Goal: Use online tool/utility: Utilize a website feature to perform a specific function

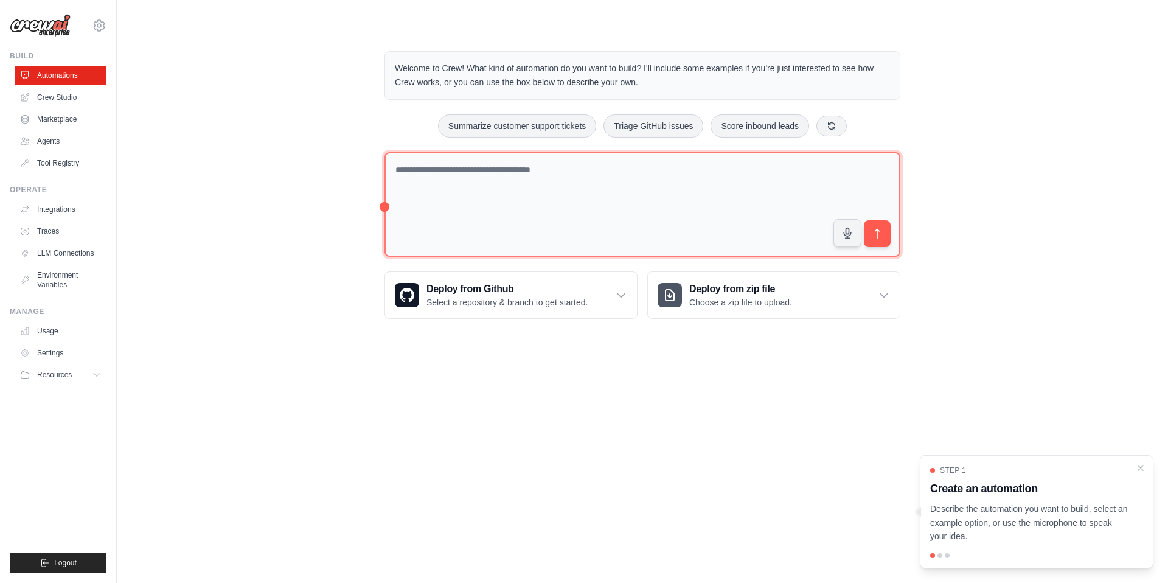
click at [535, 190] on textarea at bounding box center [642, 204] width 516 height 105
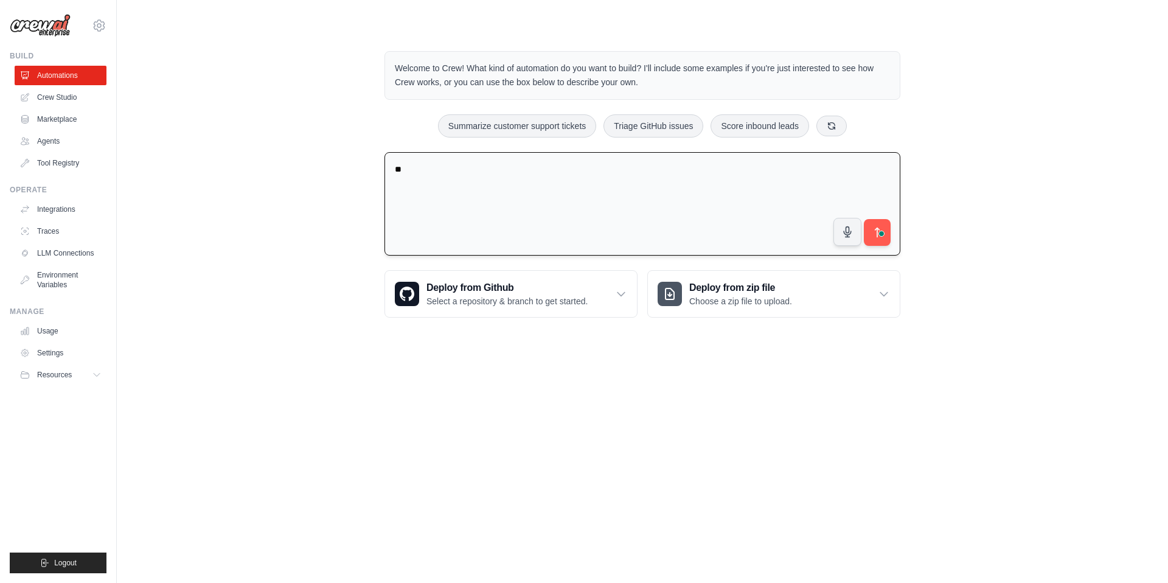
type textarea "*"
type textarea "**********"
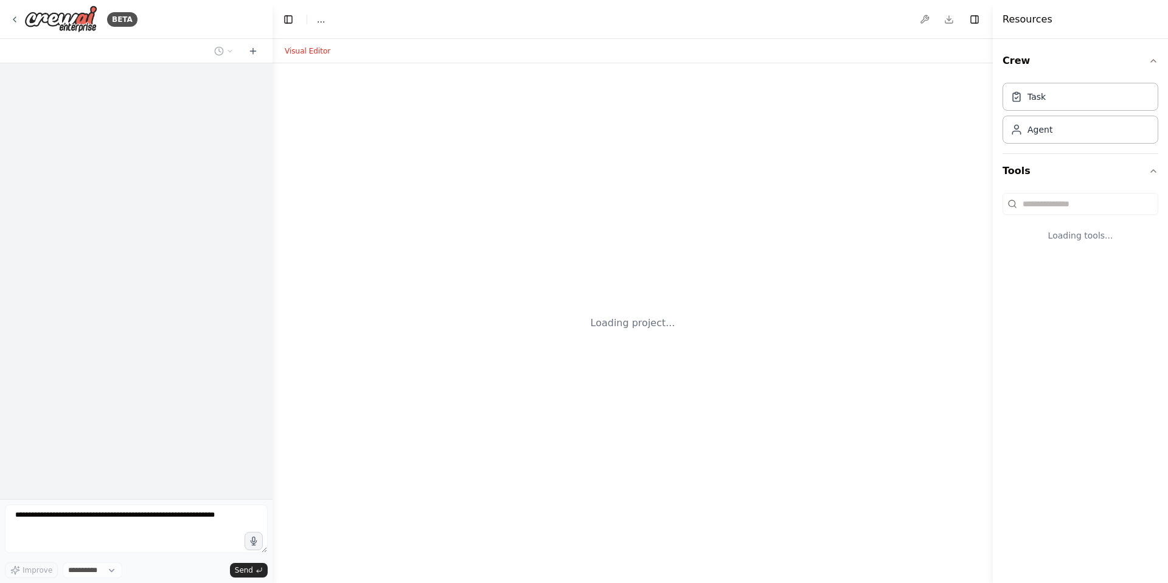
select select "****"
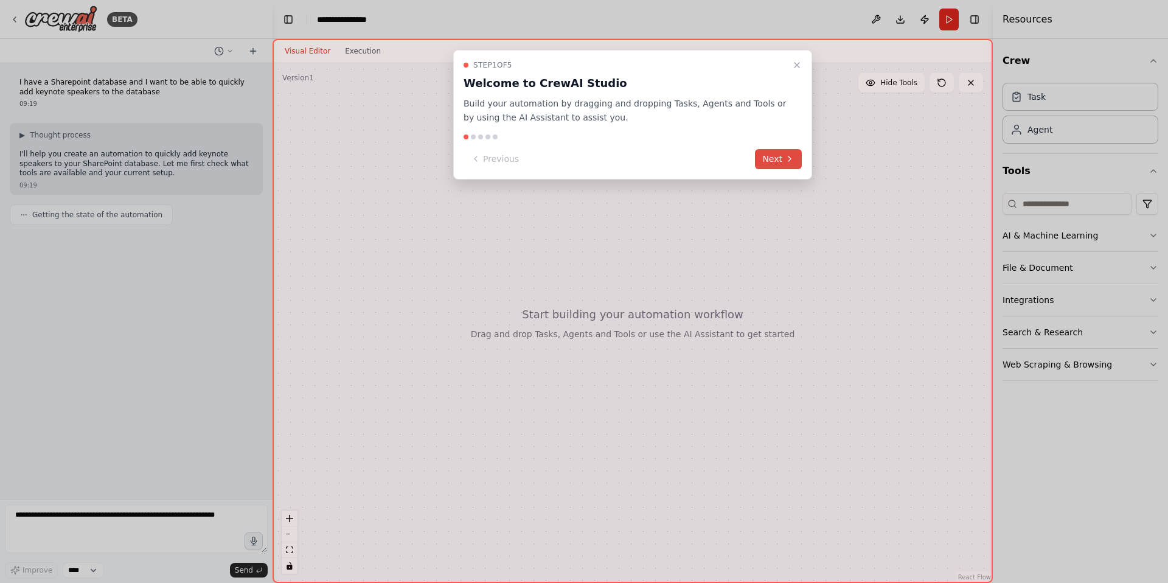
click at [787, 149] on button "Next" at bounding box center [778, 159] width 47 height 20
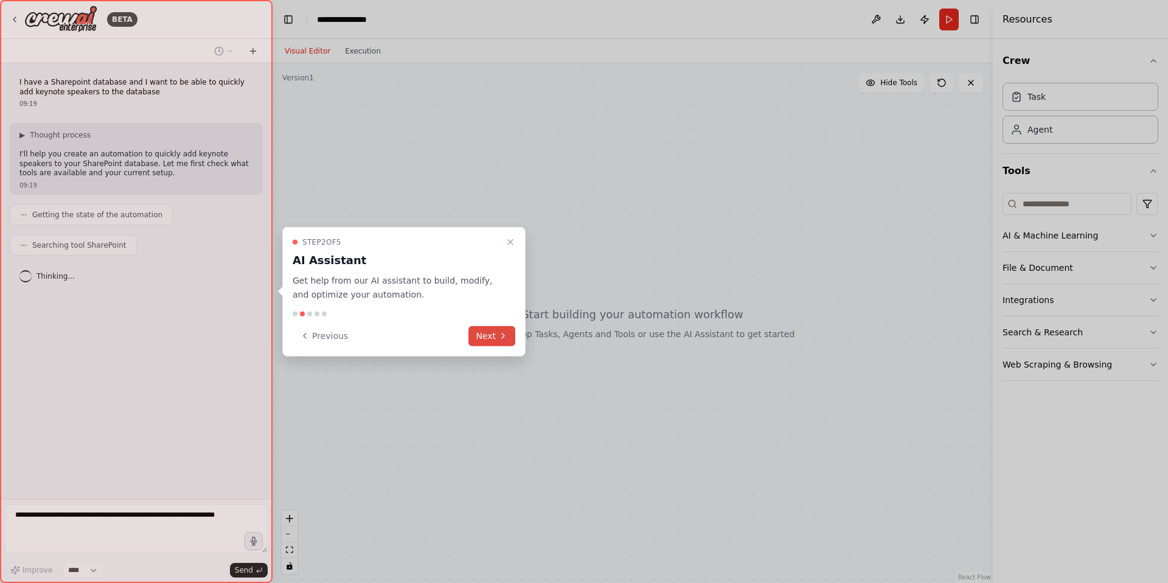
click at [487, 327] on button "Next" at bounding box center [491, 335] width 47 height 20
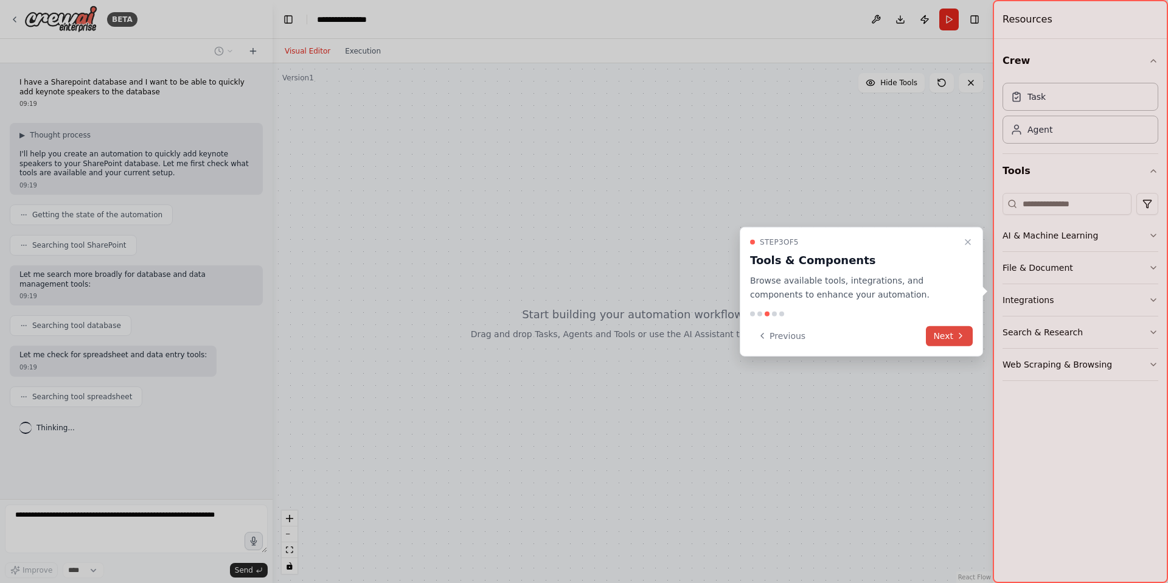
click at [953, 339] on button "Next" at bounding box center [949, 335] width 47 height 20
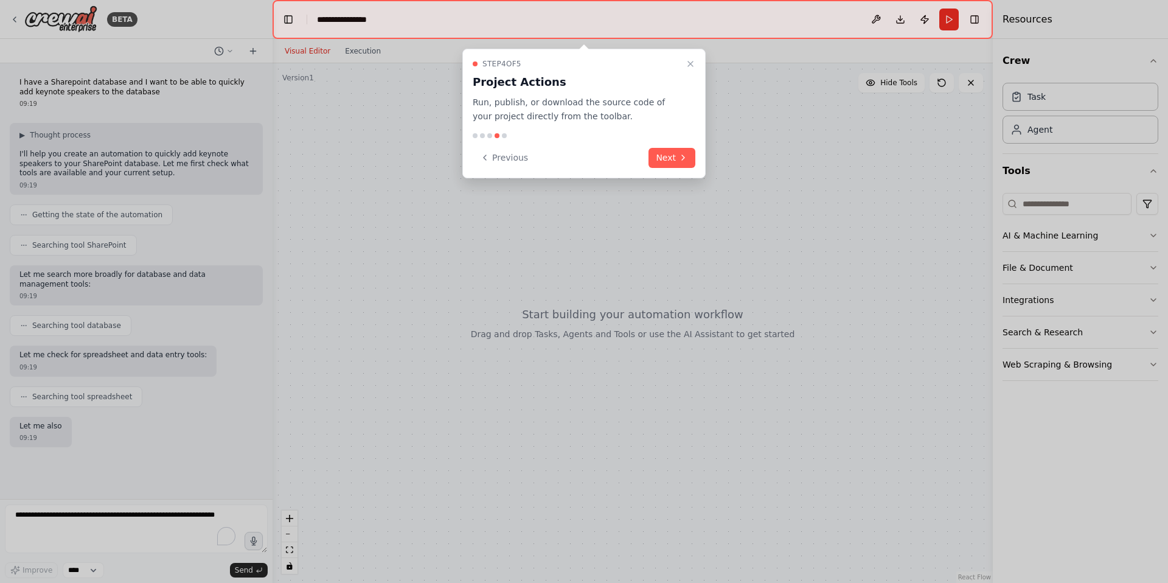
scroll to position [19, 0]
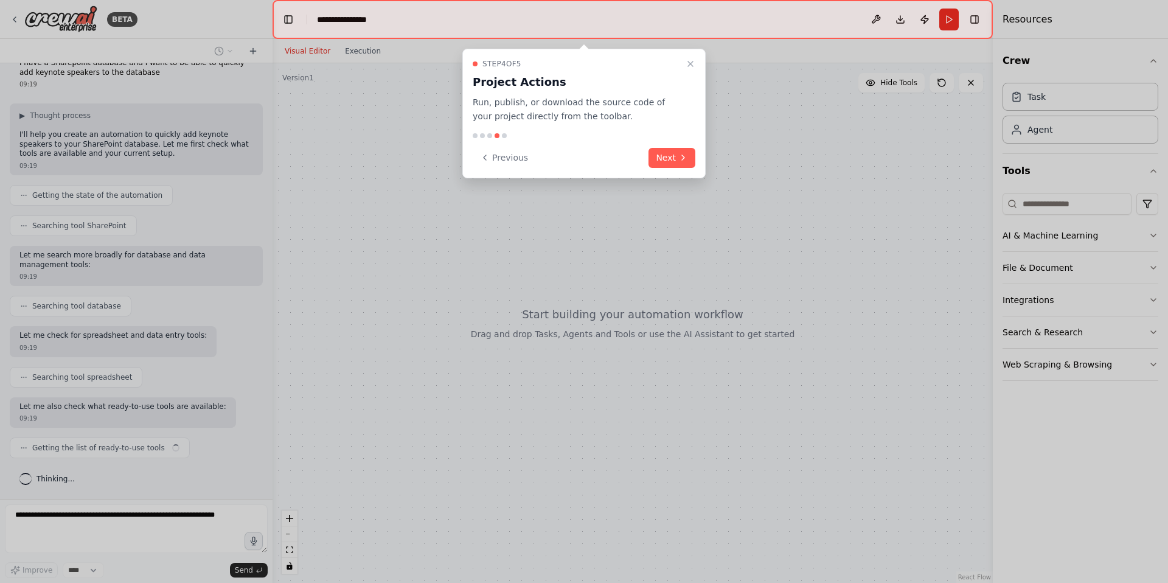
click at [659, 156] on button "Next" at bounding box center [671, 158] width 47 height 20
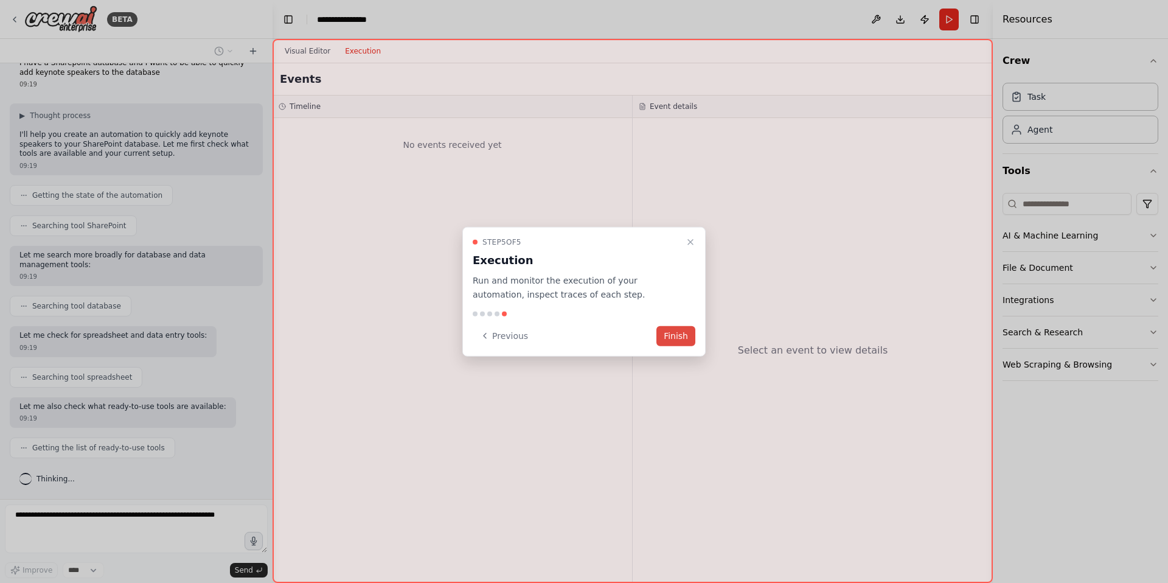
click at [675, 337] on button "Finish" at bounding box center [675, 335] width 39 height 20
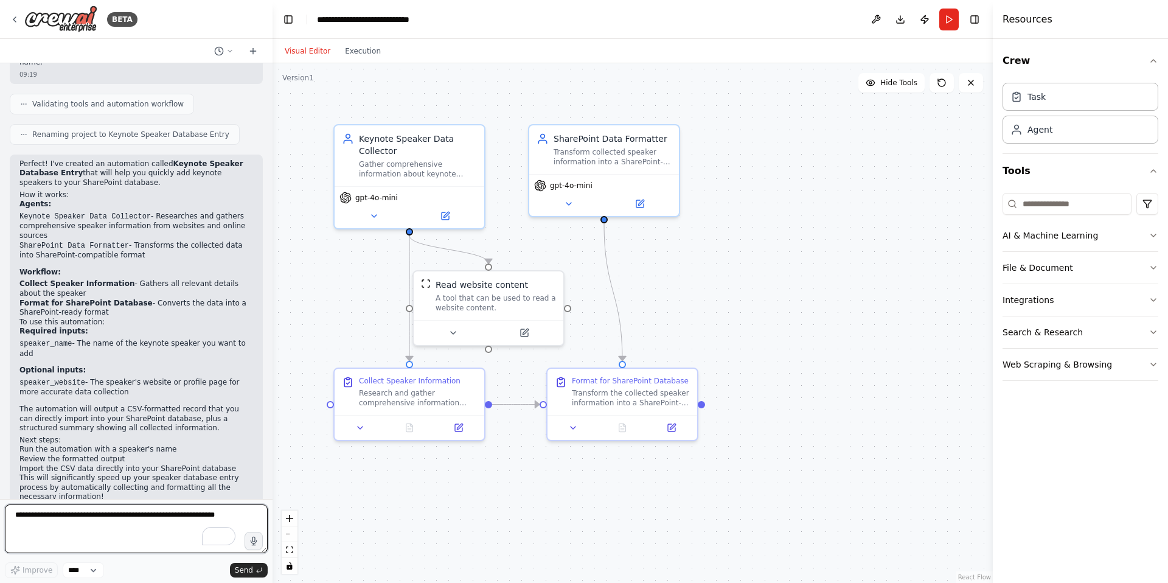
scroll to position [735, 0]
